Goal: Task Accomplishment & Management: Use online tool/utility

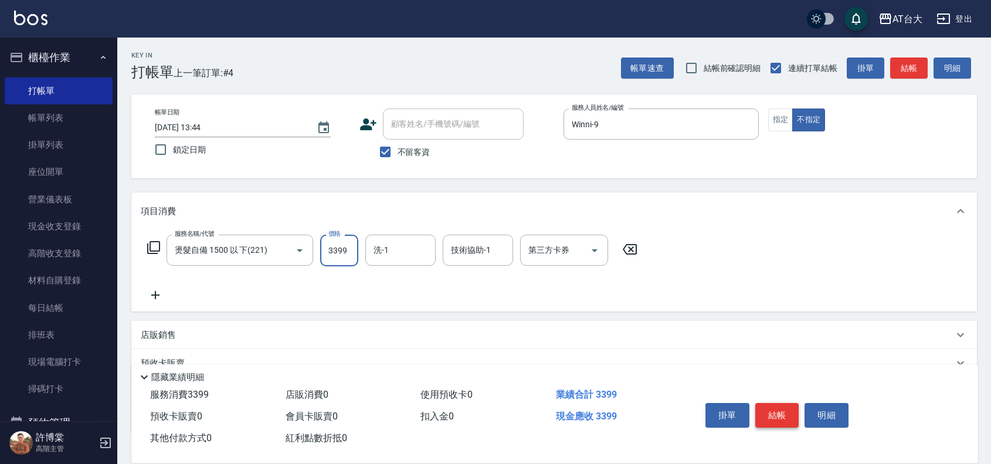
type input "3399"
click at [782, 409] on button "結帳" at bounding box center [778, 415] width 44 height 25
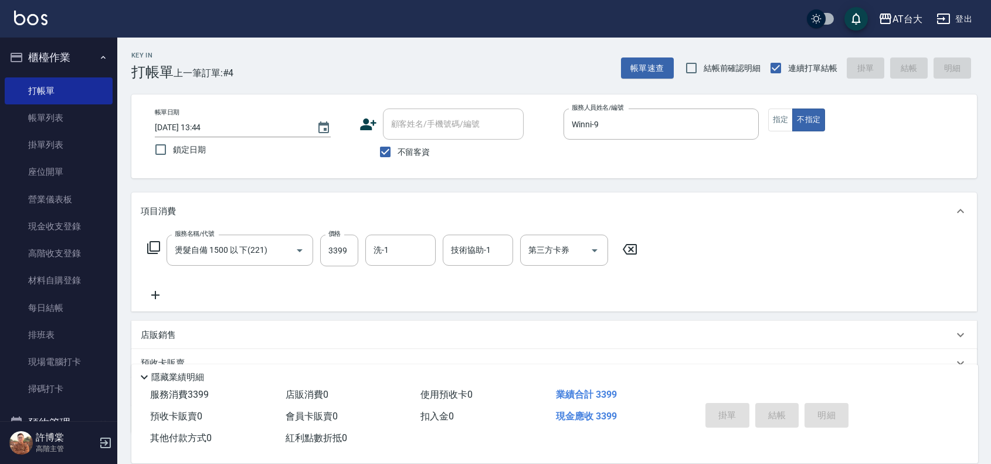
type input "[DATE] 14:57"
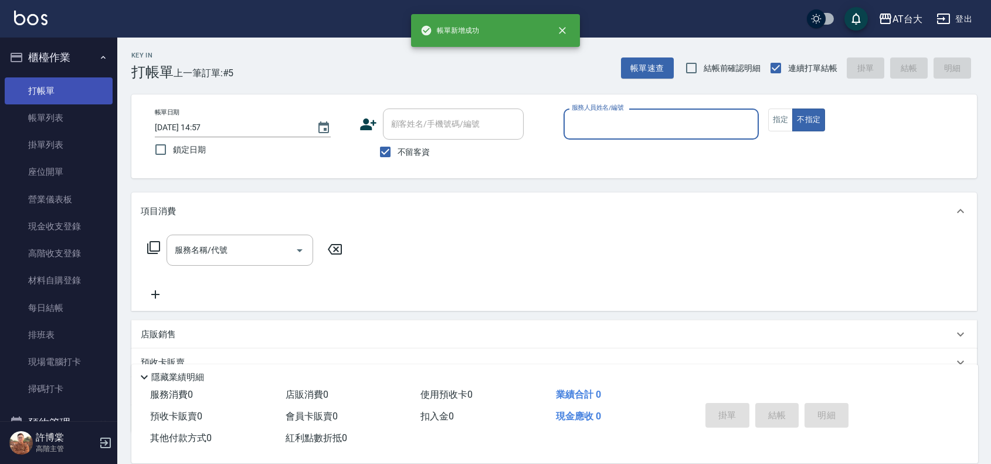
drag, startPoint x: 60, startPoint y: 110, endPoint x: 54, endPoint y: 103, distance: 10.0
click at [60, 109] on link "帳單列表" at bounding box center [59, 117] width 108 height 27
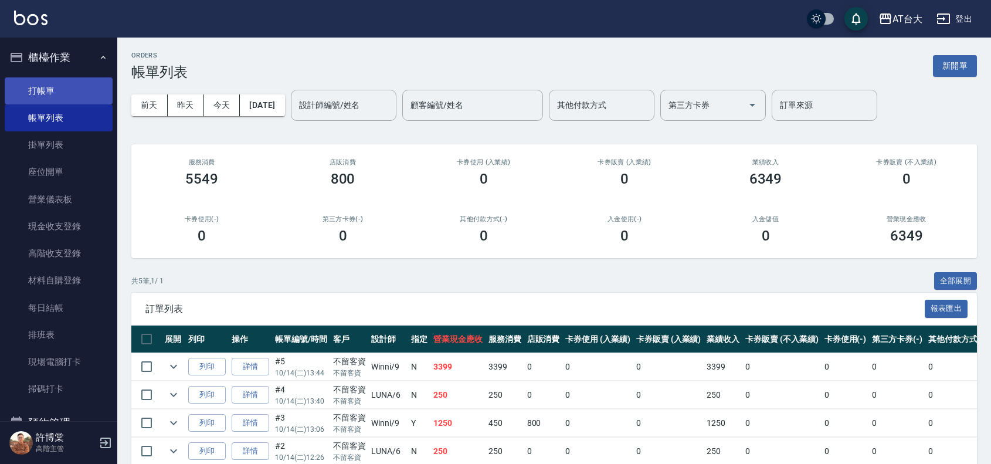
click at [33, 96] on link "打帳單" at bounding box center [59, 90] width 108 height 27
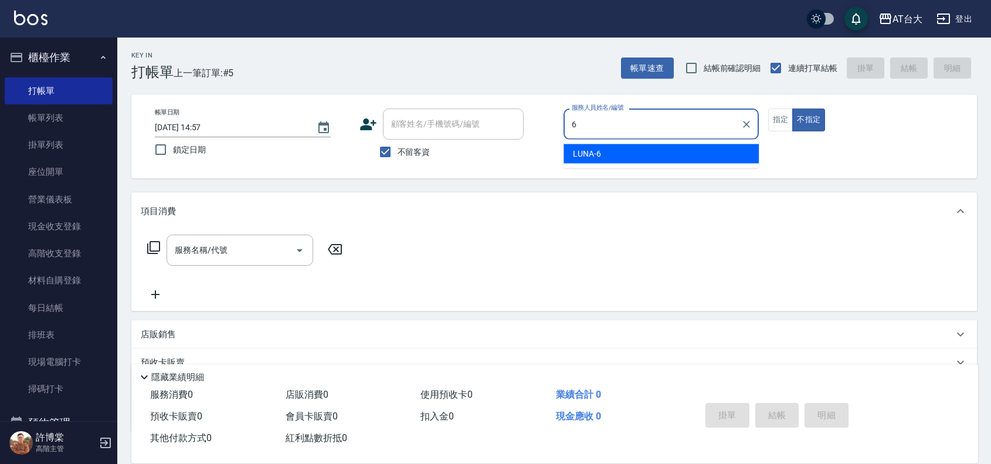
type input "LUNA-6"
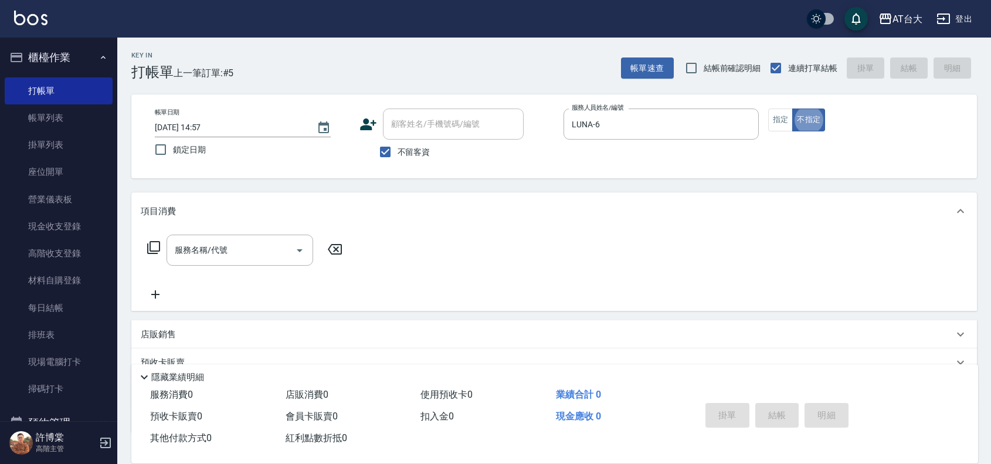
type button "false"
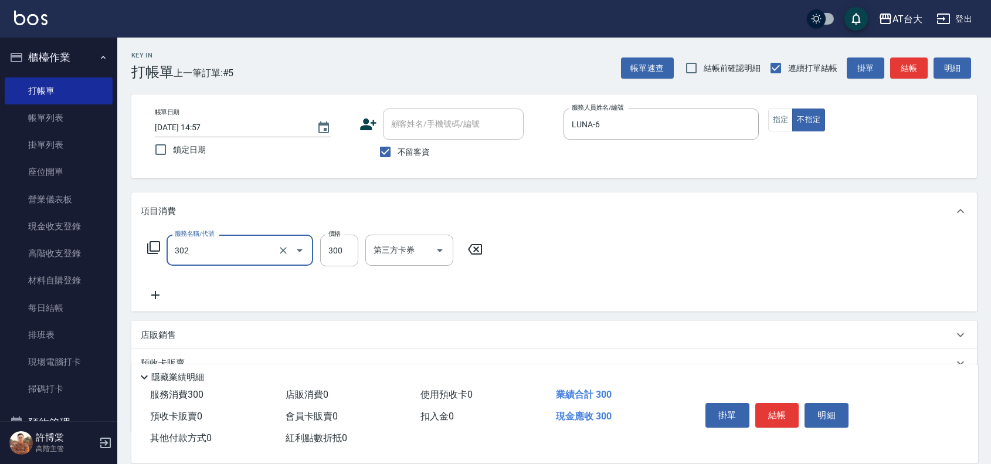
type input "剪髮(302)"
type input "450"
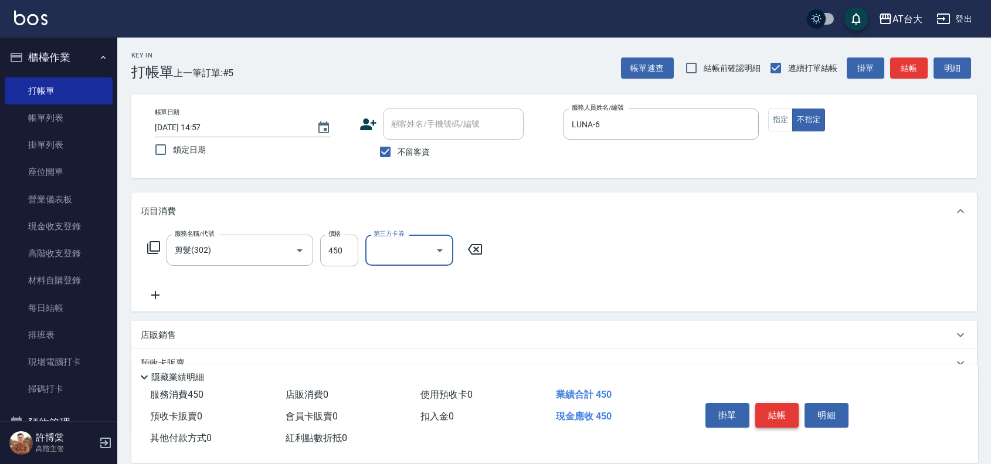
click at [774, 414] on button "結帳" at bounding box center [778, 415] width 44 height 25
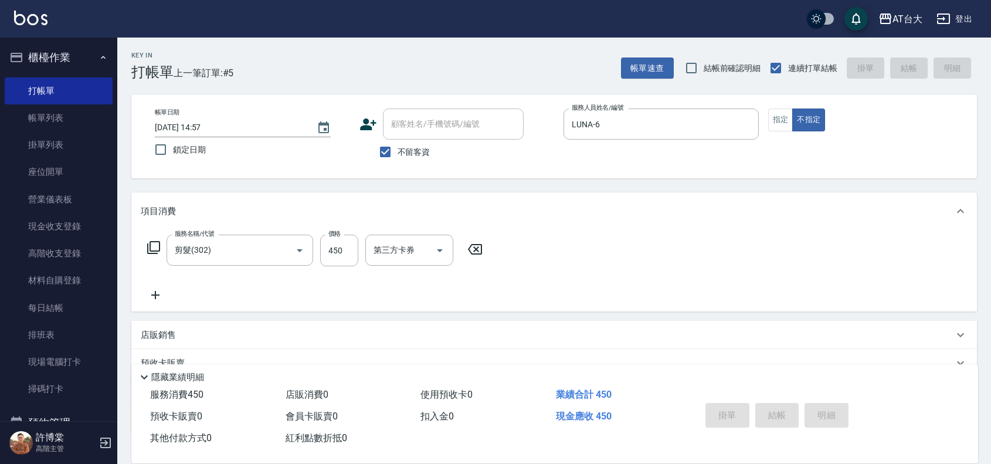
type input "[DATE] 15:12"
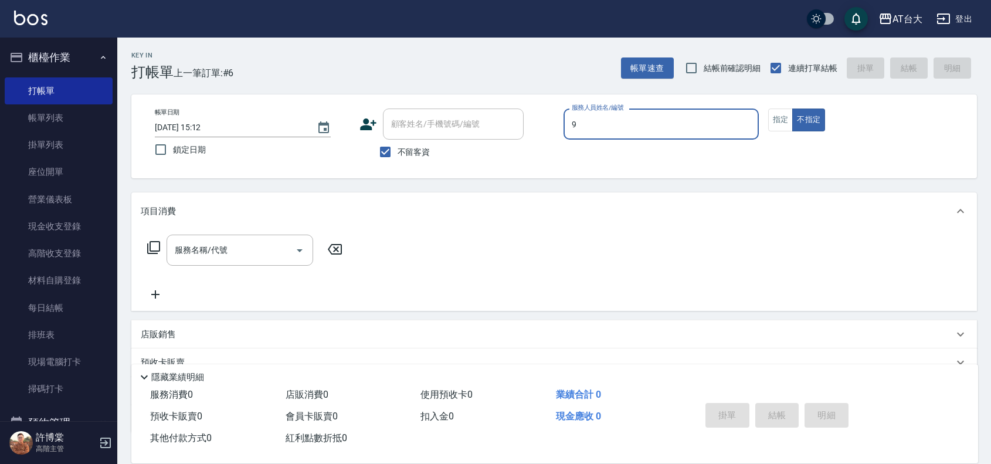
type input "Winni-9"
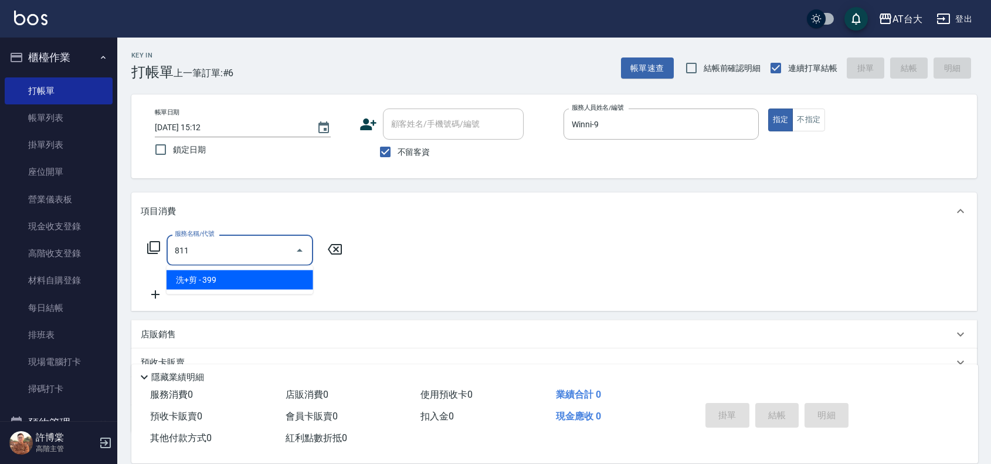
type input "洗+剪(811)"
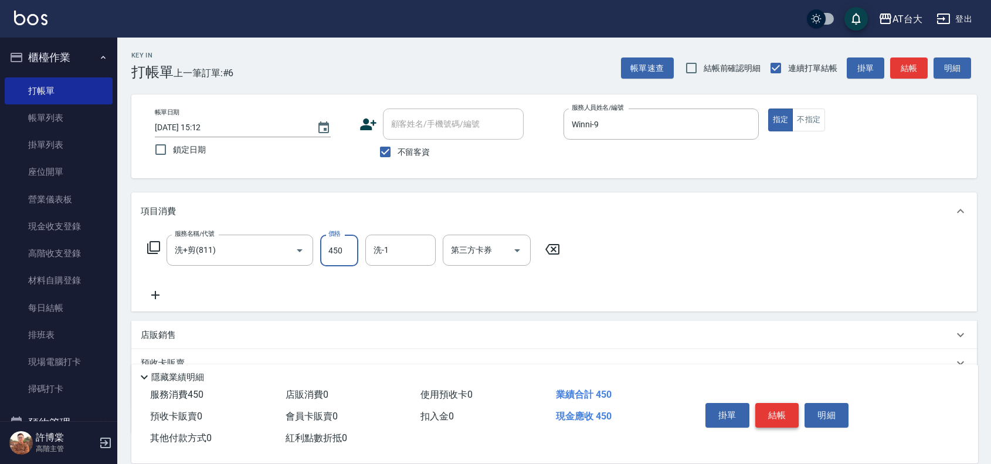
type input "450"
click at [776, 415] on button "結帳" at bounding box center [778, 415] width 44 height 25
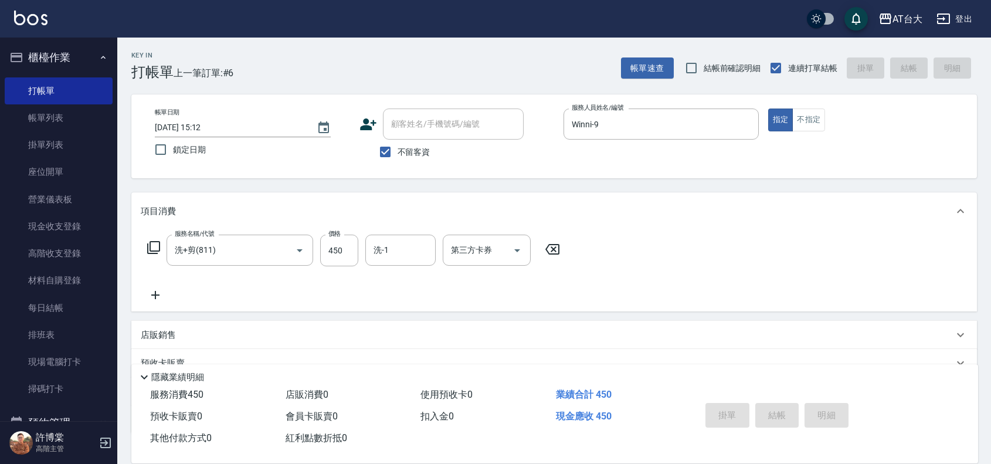
type input "[DATE] 15:38"
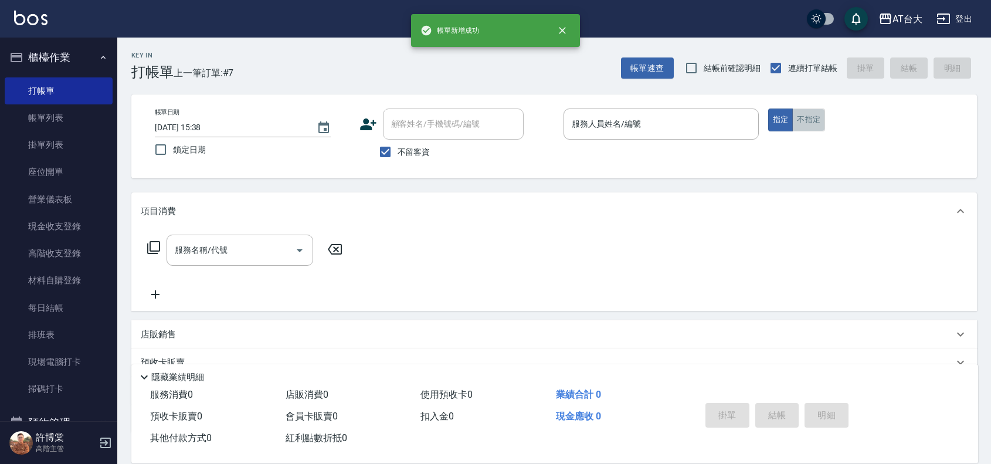
click at [807, 118] on button "不指定" at bounding box center [809, 120] width 33 height 23
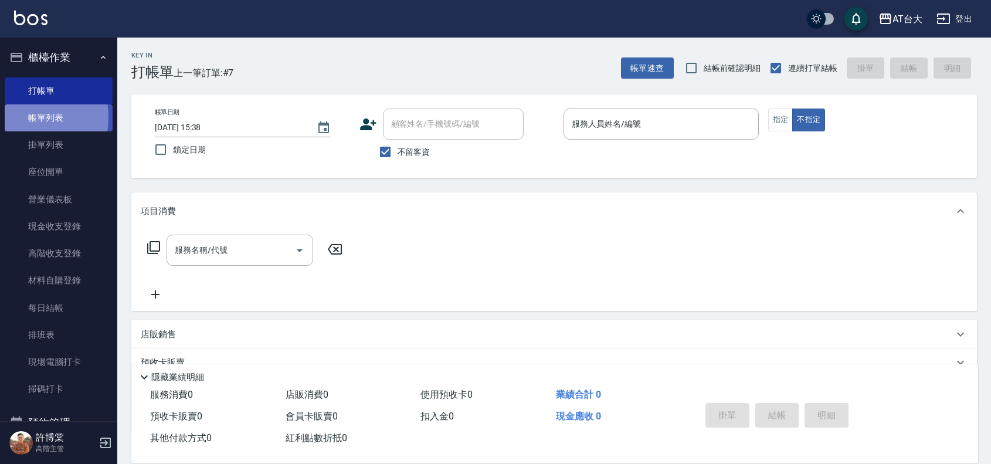
click at [11, 117] on link "帳單列表" at bounding box center [59, 117] width 108 height 27
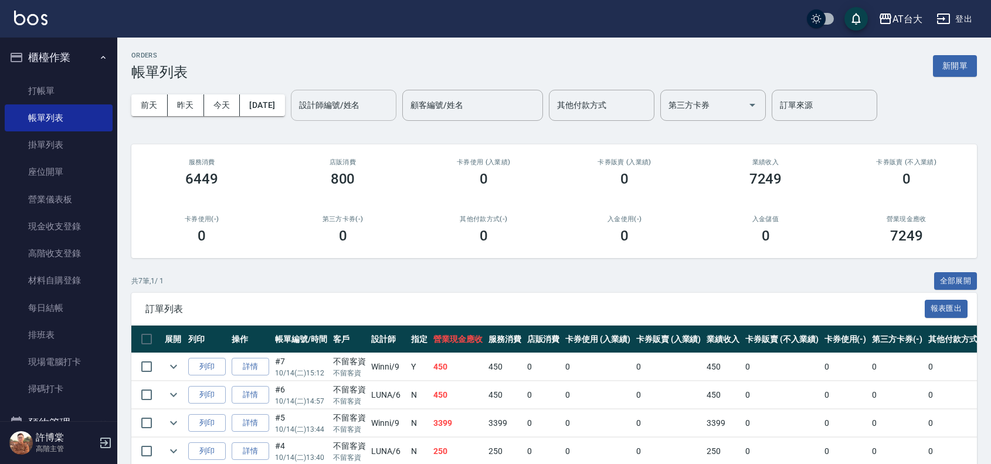
click at [373, 114] on input "設計師編號/姓名" at bounding box center [343, 105] width 95 height 21
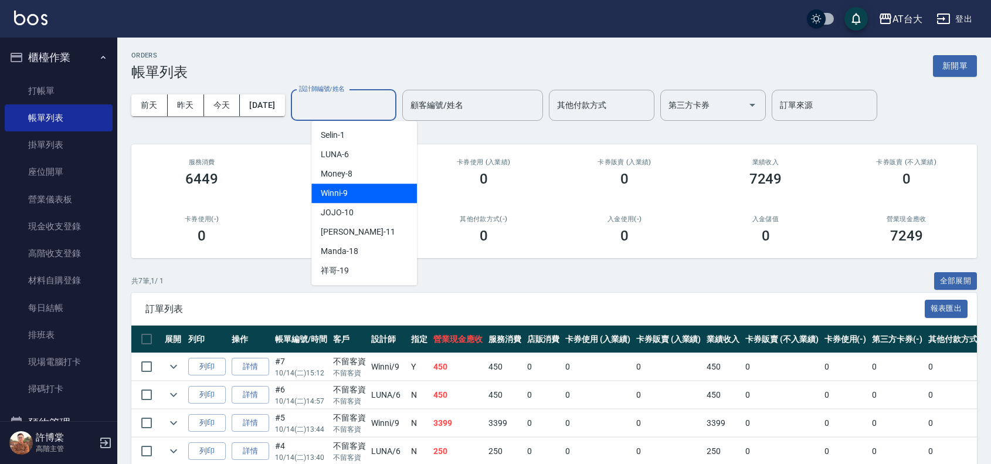
click at [391, 189] on div "Winni -9" at bounding box center [365, 193] width 106 height 19
type input "Winni-9"
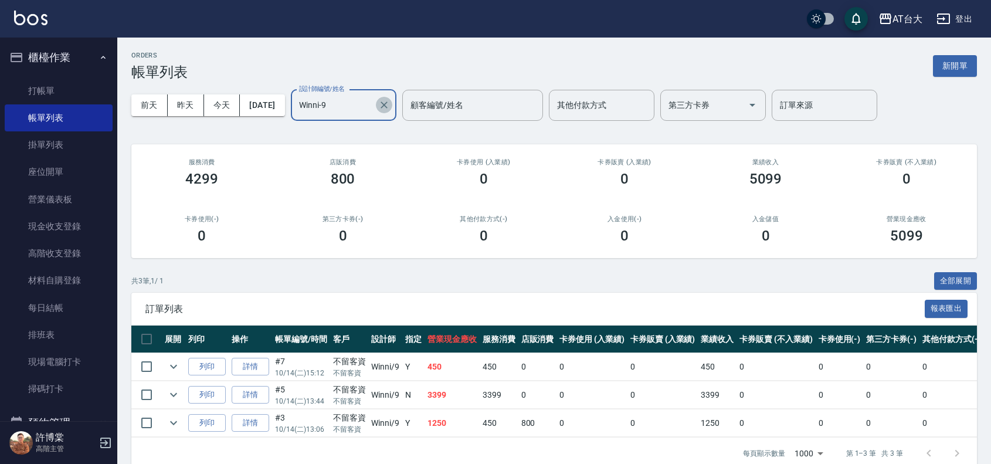
click at [390, 109] on icon "Clear" at bounding box center [384, 105] width 12 height 12
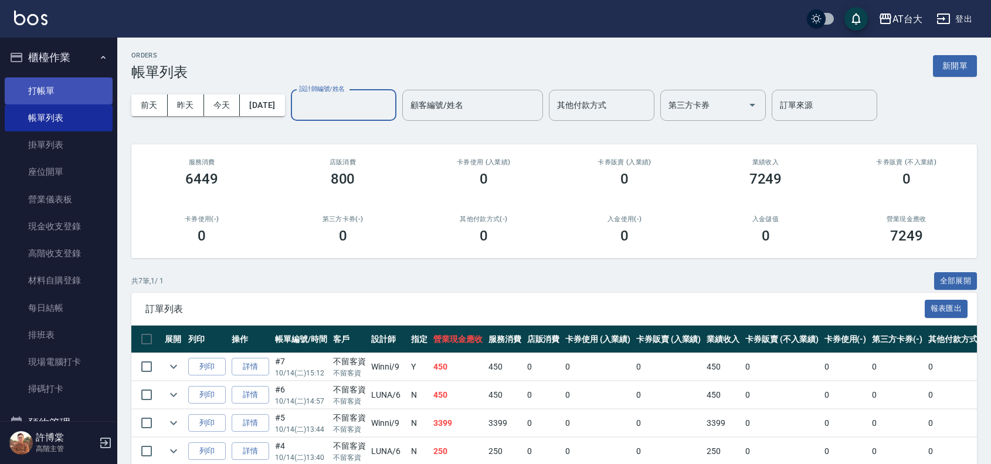
click at [94, 83] on link "打帳單" at bounding box center [59, 90] width 108 height 27
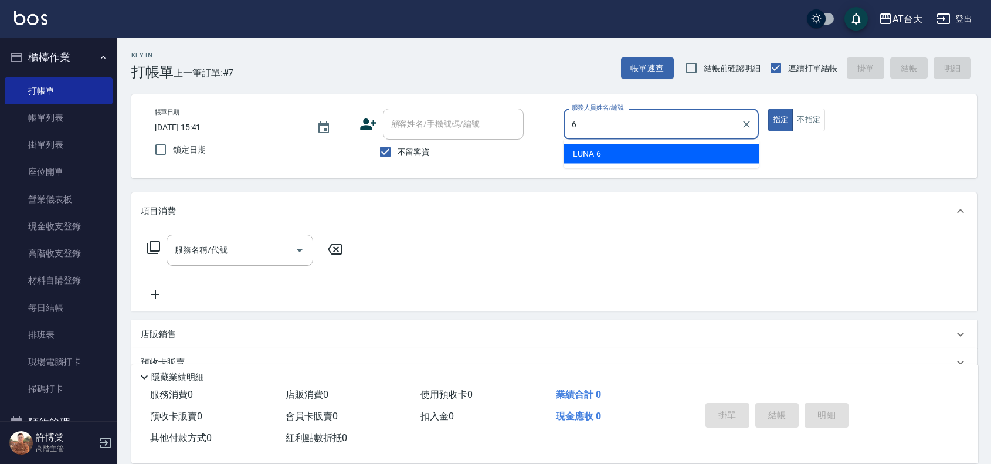
type input "LUNA-6"
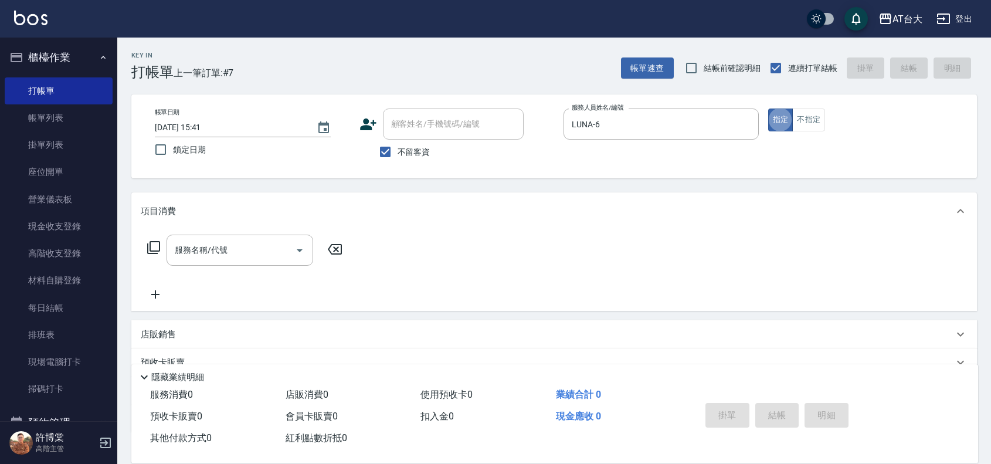
type button "true"
click at [808, 127] on button "不指定" at bounding box center [809, 120] width 33 height 23
type button "false"
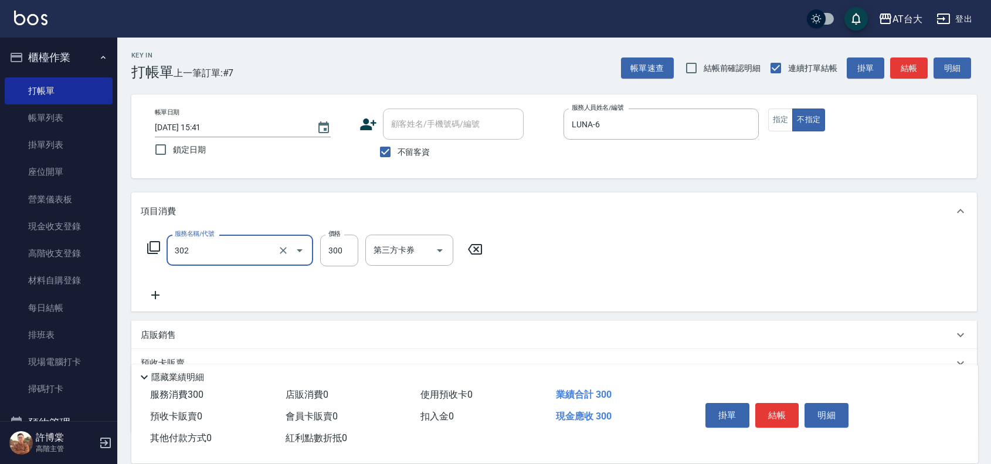
type input "剪髮(302)"
type input "250"
click at [760, 426] on div "掛單 結帳 明細" at bounding box center [777, 416] width 153 height 37
click at [767, 423] on button "結帳" at bounding box center [778, 415] width 44 height 25
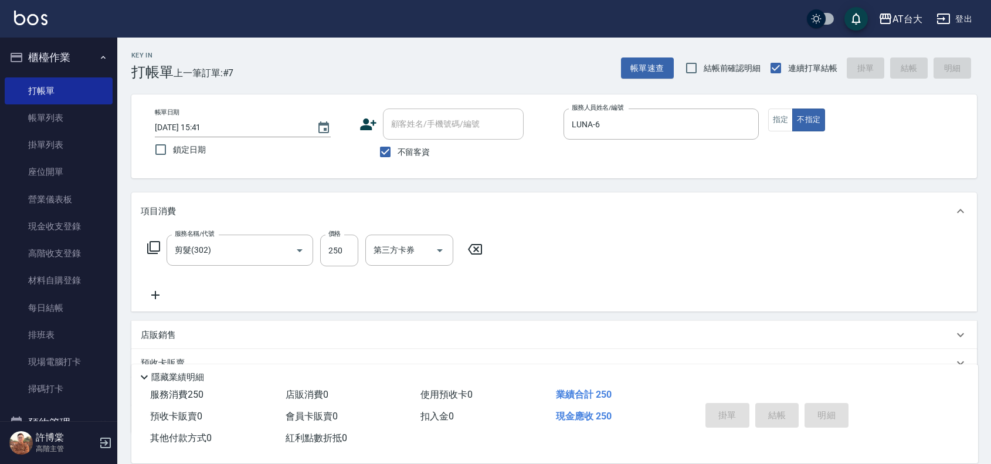
type input "[DATE] 15:43"
